Goal: Transaction & Acquisition: Download file/media

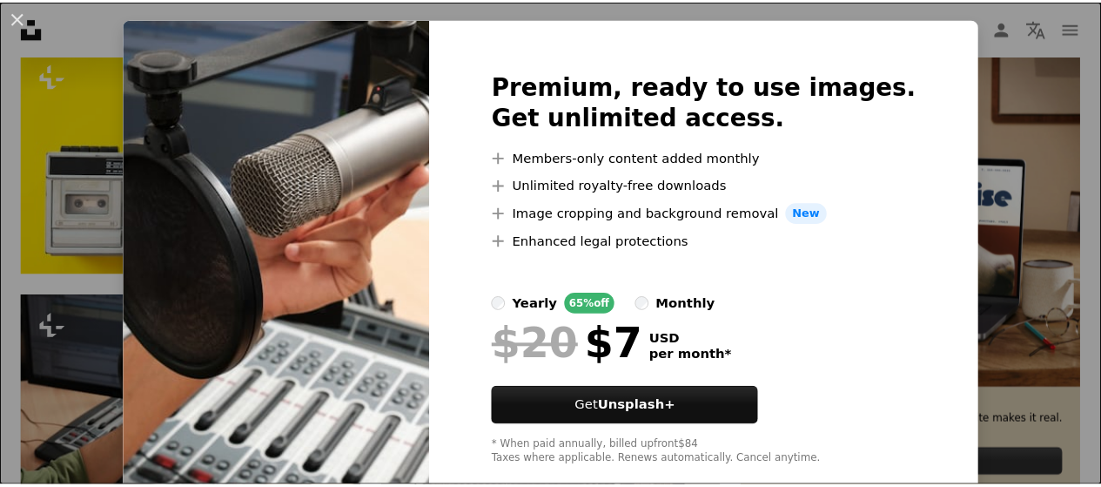
scroll to position [71, 0]
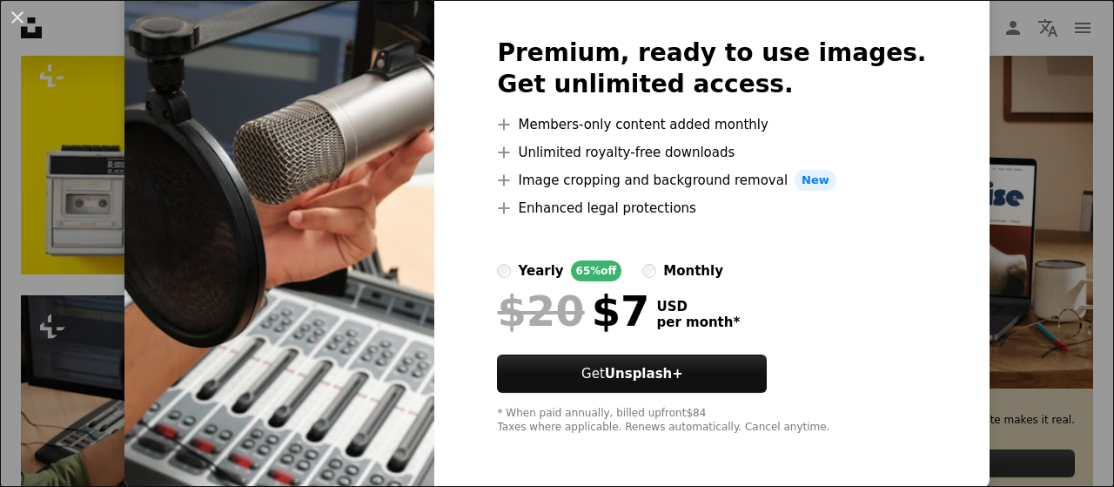
click at [945, 271] on div "An X shape Premium, ready to use images. Get unlimited access. A plus sign Memb…" at bounding box center [557, 243] width 1114 height 487
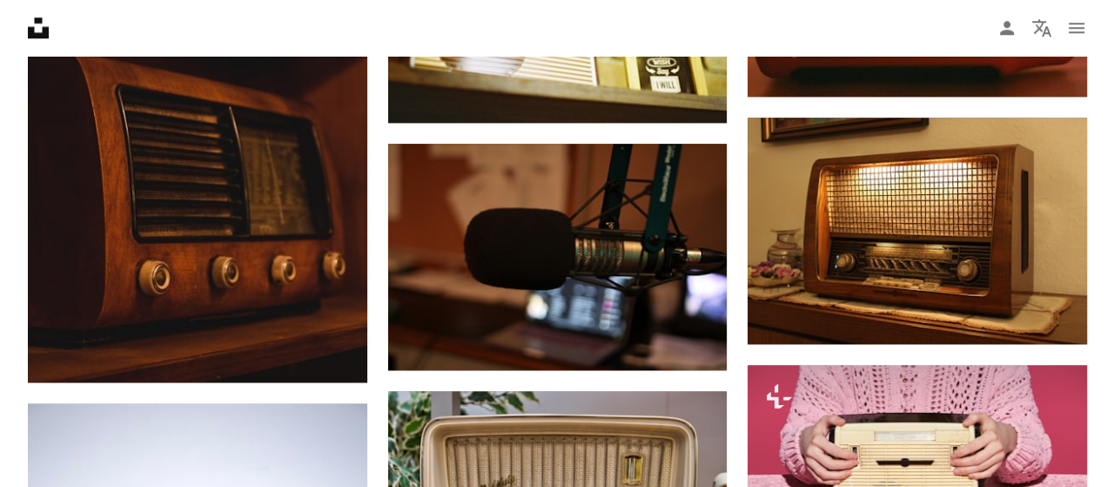
scroll to position [1741, 0]
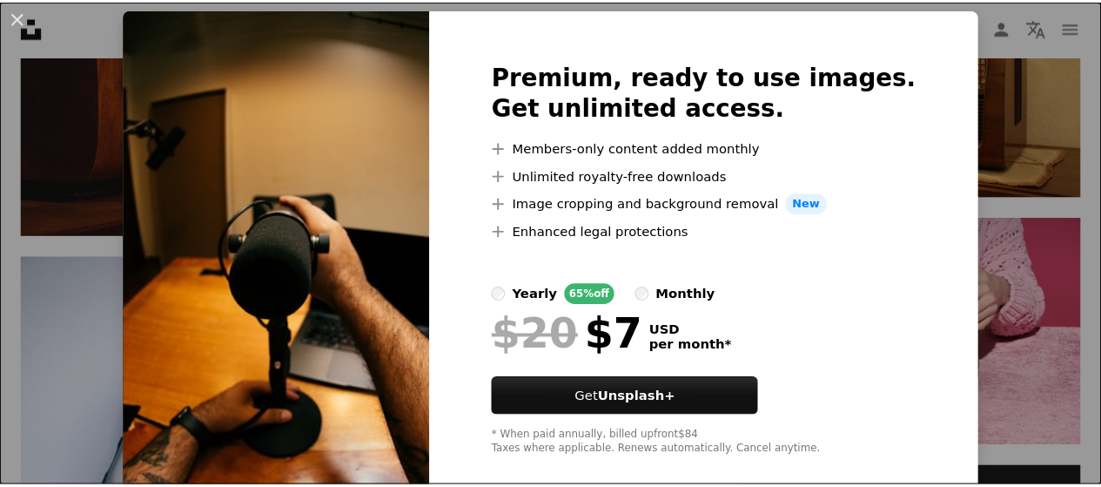
scroll to position [71, 0]
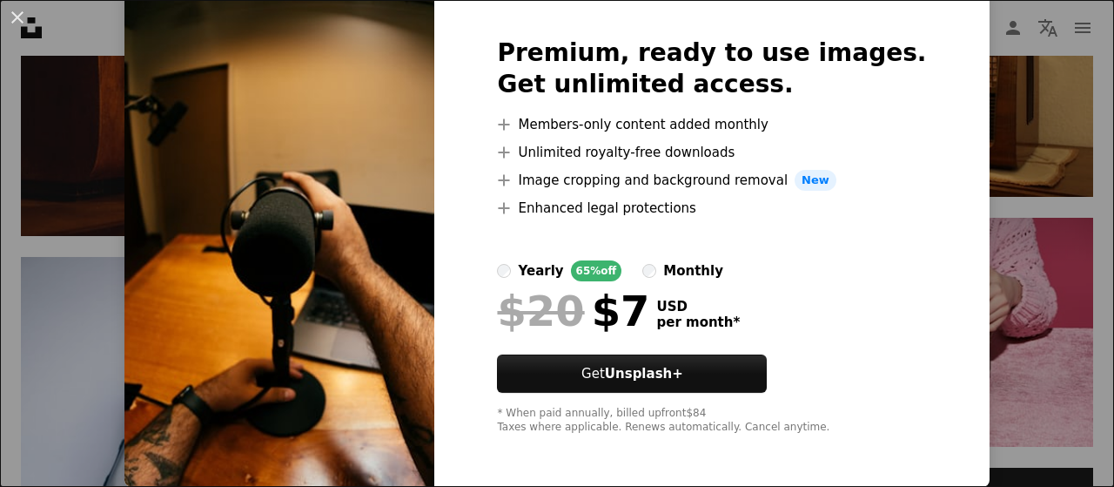
click at [28, 201] on div "An X shape Premium, ready to use images. Get unlimited access. A plus sign Memb…" at bounding box center [557, 243] width 1114 height 487
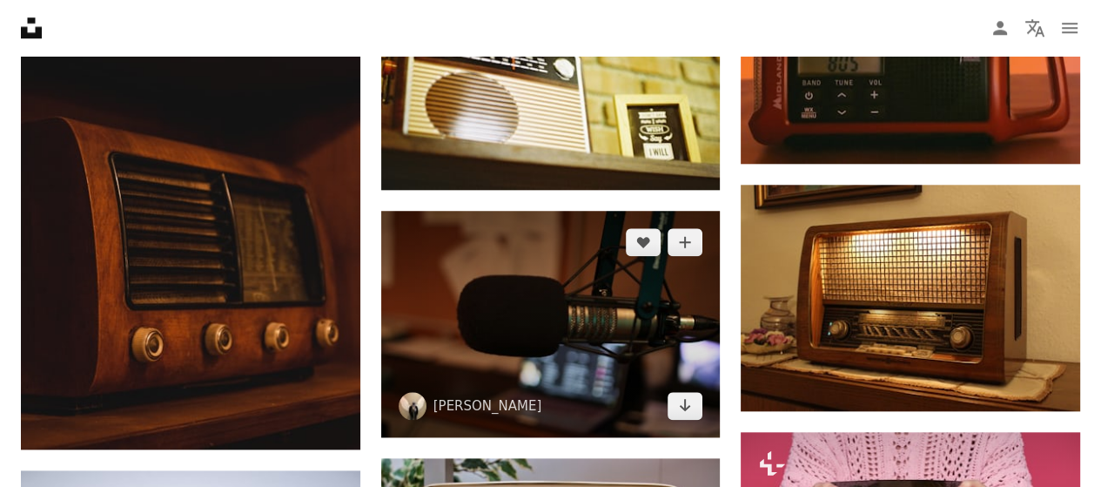
scroll to position [1480, 0]
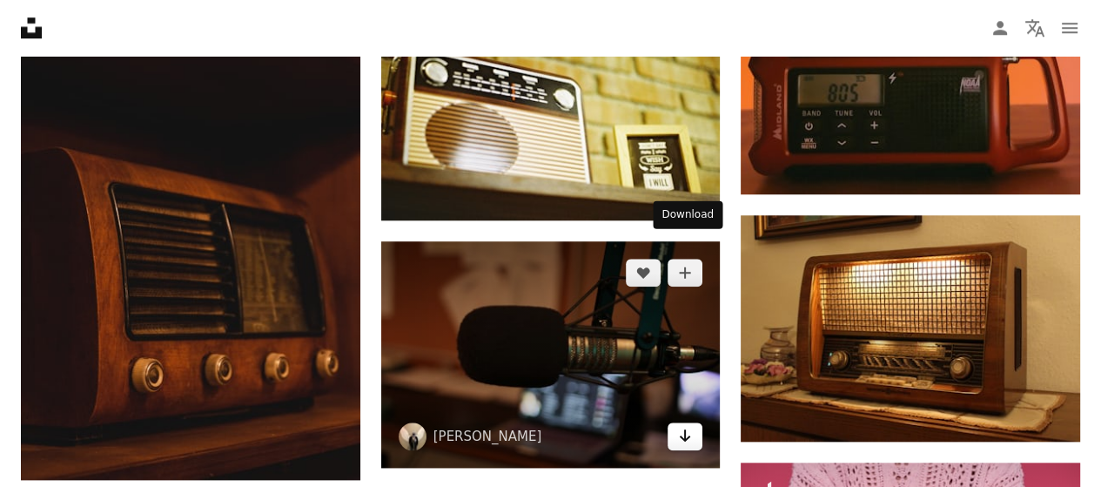
click at [689, 425] on icon "Arrow pointing down" at bounding box center [685, 435] width 14 height 21
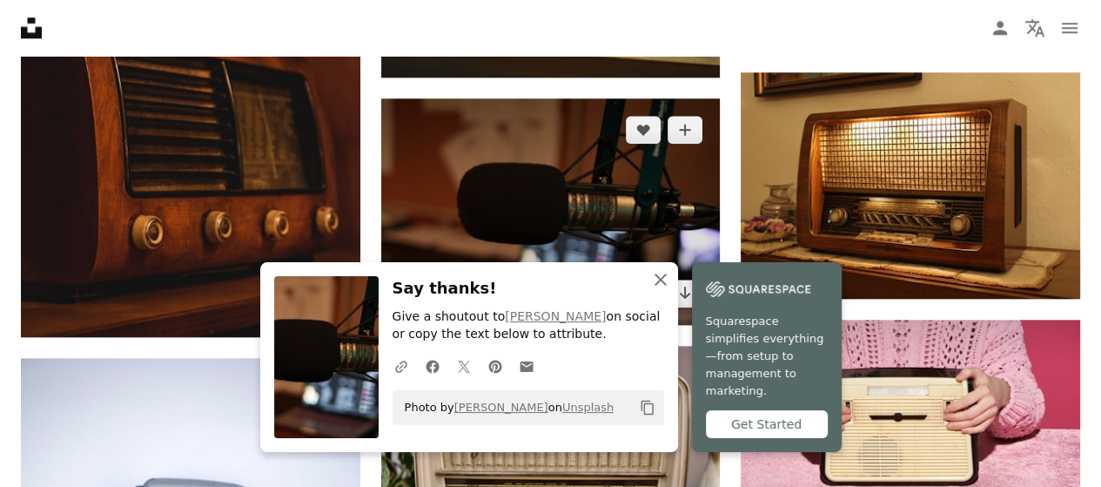
scroll to position [1654, 0]
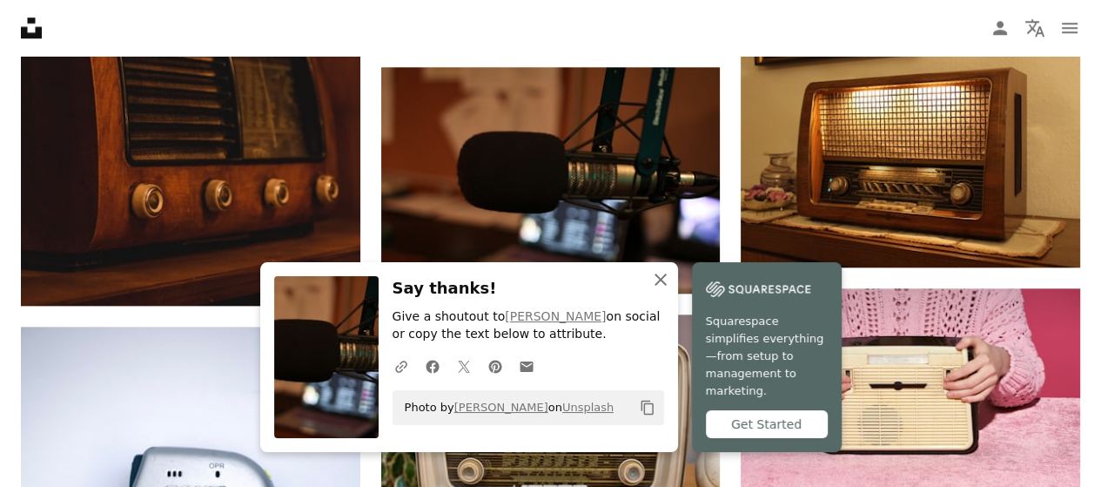
click at [671, 290] on icon "An X shape" at bounding box center [660, 279] width 21 height 21
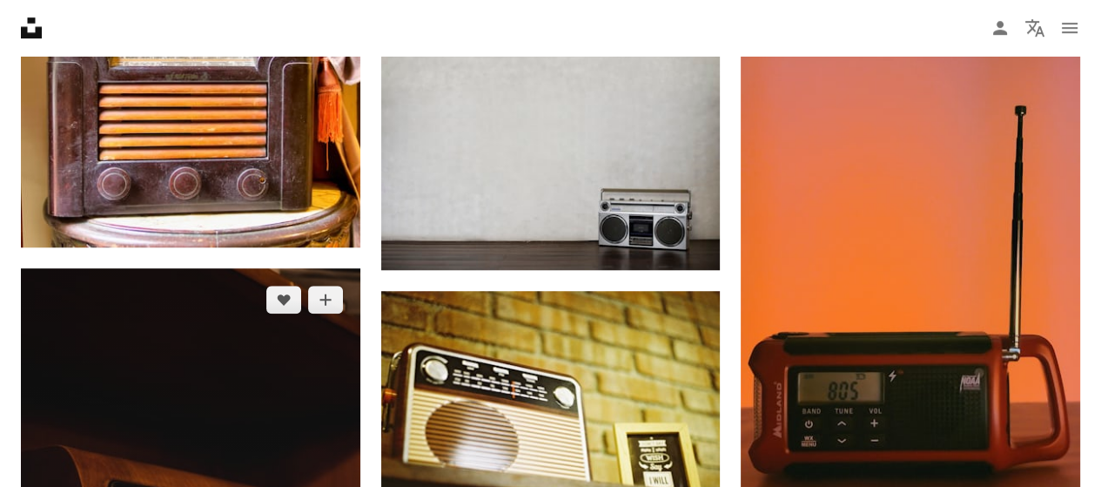
scroll to position [1362, 0]
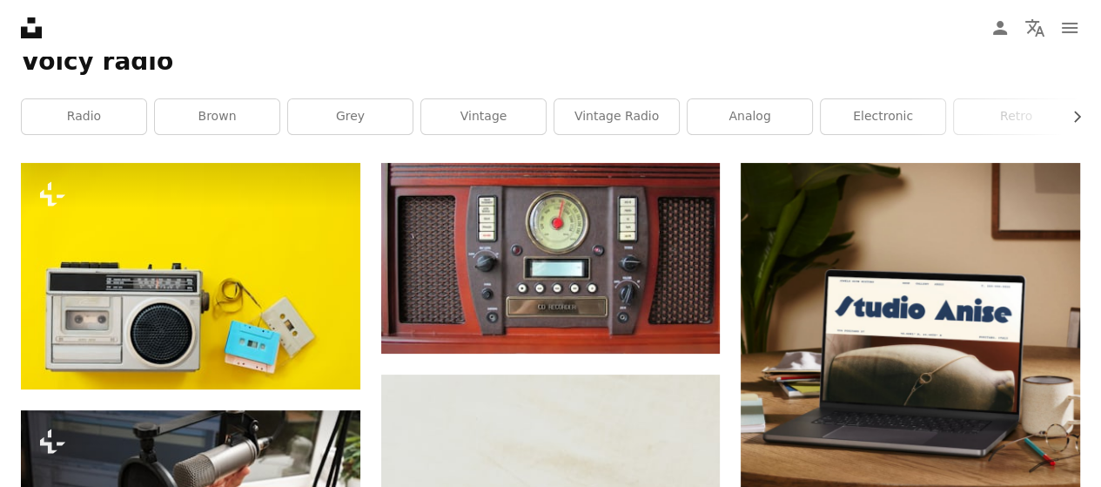
scroll to position [0, 0]
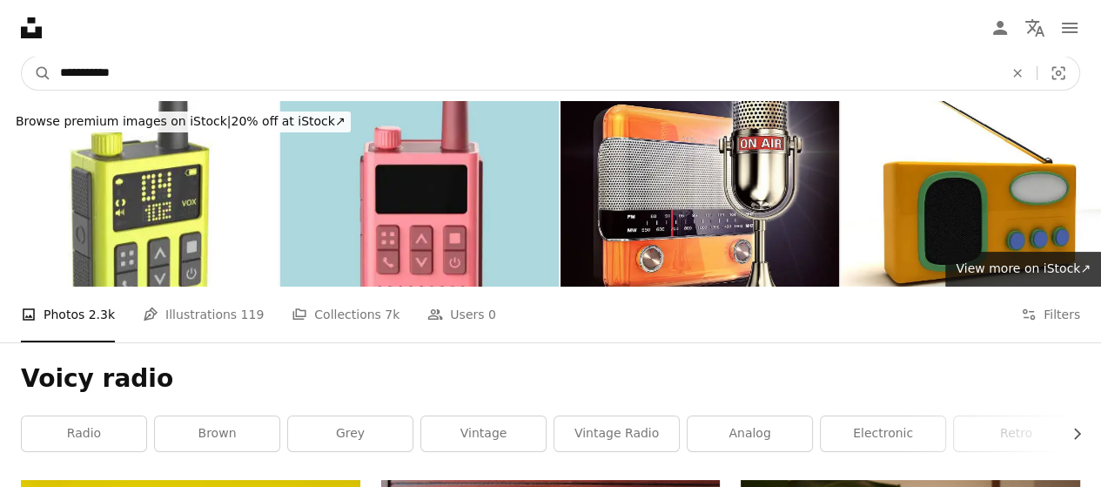
drag, startPoint x: 123, startPoint y: 69, endPoint x: 13, endPoint y: 73, distance: 109.8
click at [19, 72] on nav "**********" at bounding box center [550, 73] width 1101 height 56
click at [182, 80] on input "**********" at bounding box center [524, 73] width 947 height 33
type input "**********"
click at [22, 57] on button "A magnifying glass" at bounding box center [37, 73] width 30 height 33
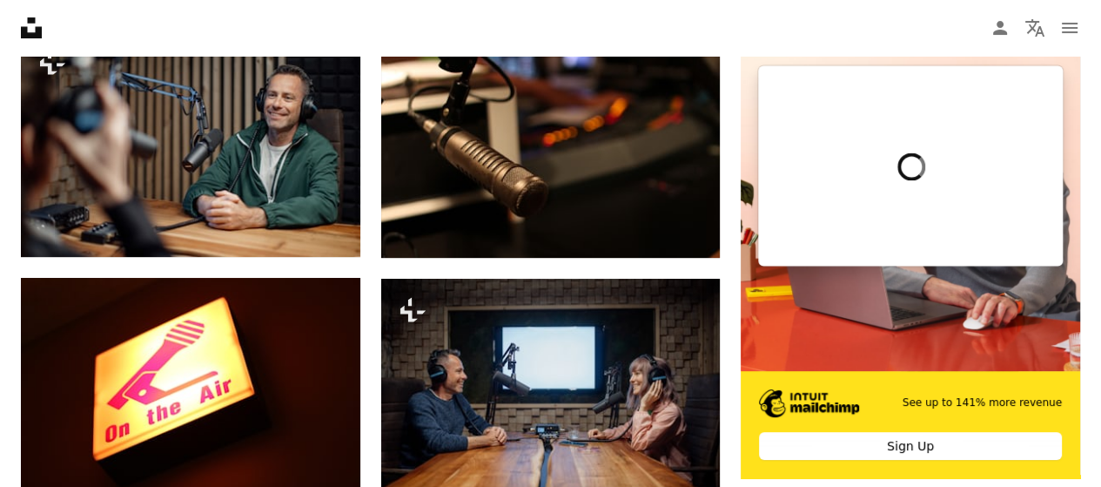
scroll to position [348, 0]
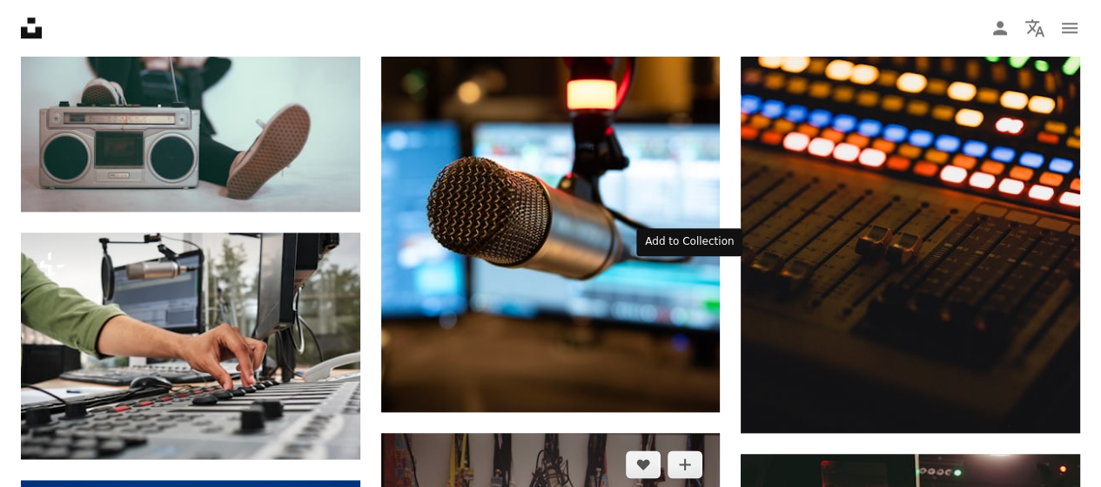
scroll to position [1895, 0]
